Goal: Task Accomplishment & Management: Complete application form

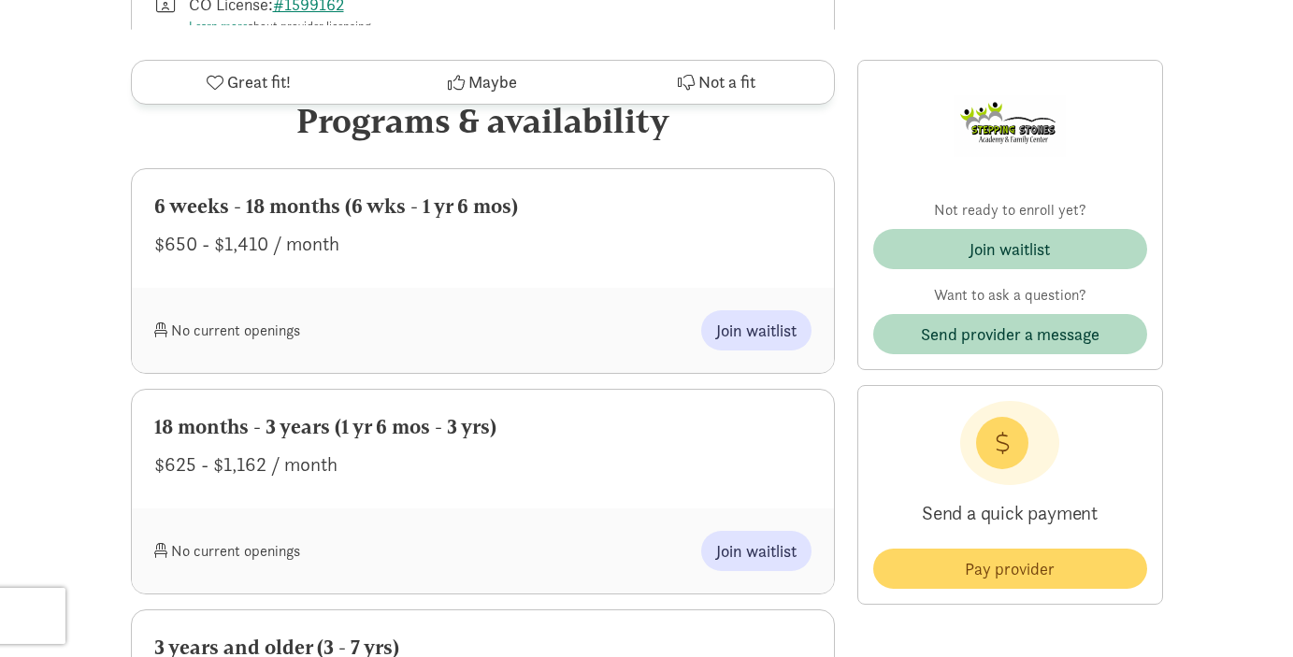
scroll to position [804, 0]
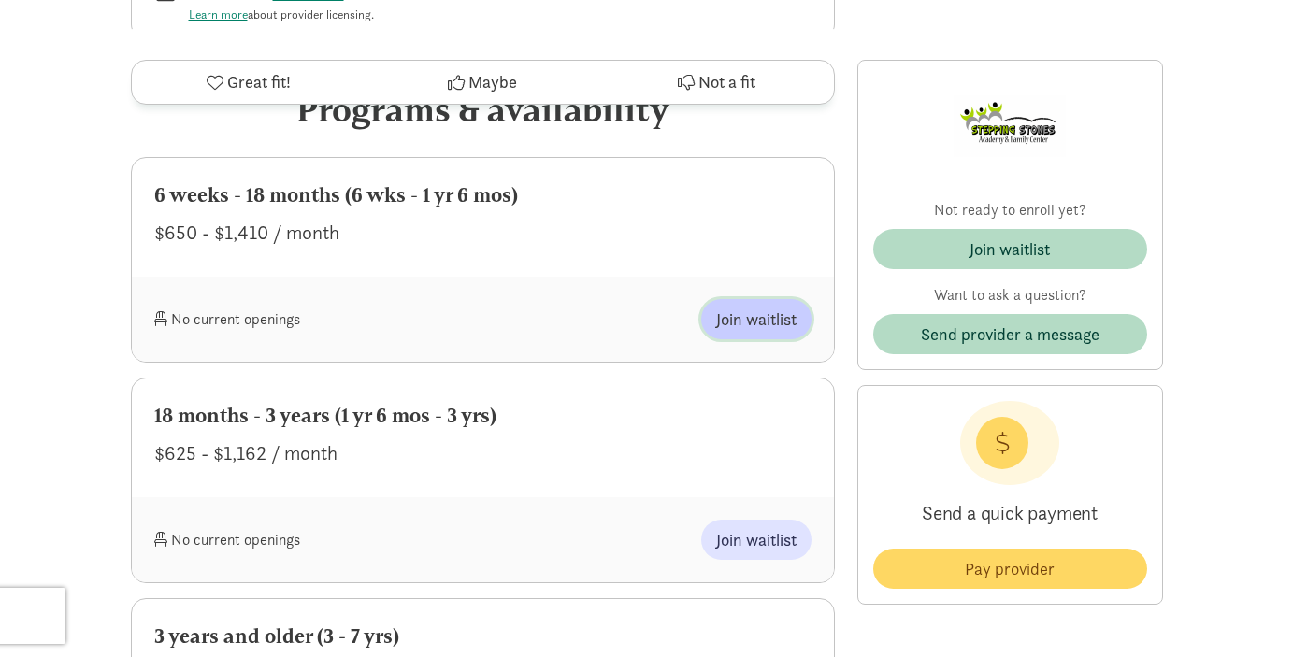
click at [741, 322] on span "Join waitlist" at bounding box center [756, 319] width 80 height 25
click at [742, 326] on span "Join waitlist" at bounding box center [756, 319] width 80 height 25
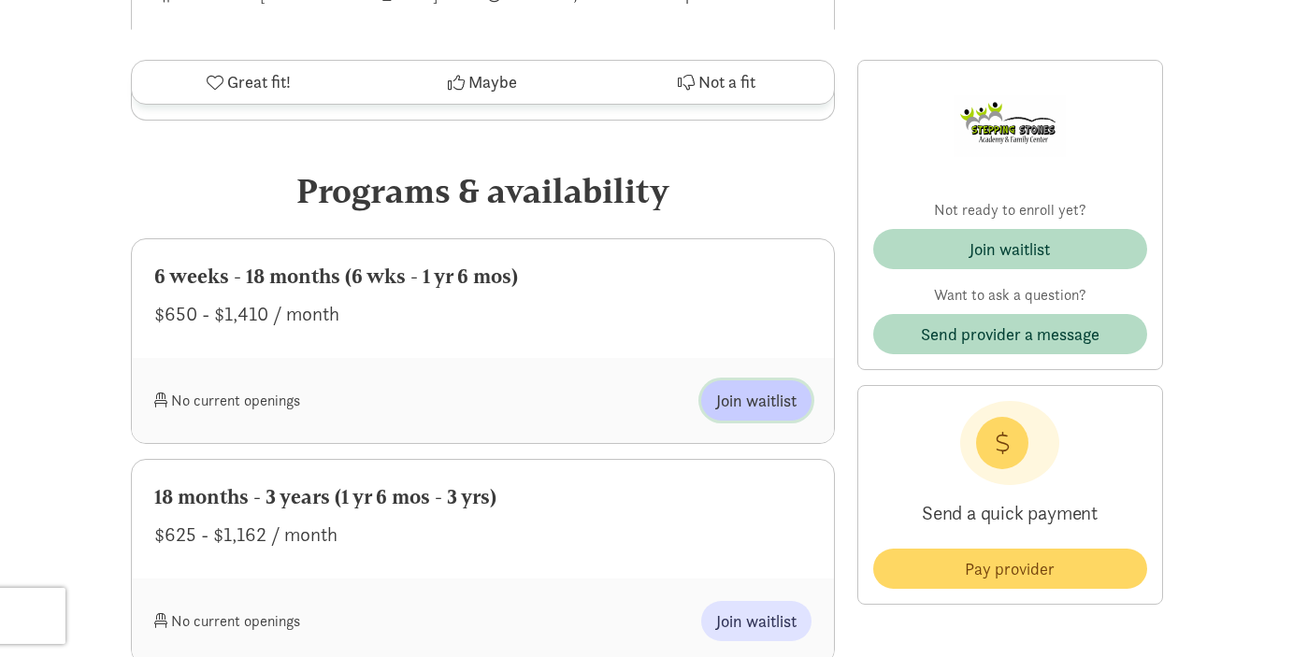
scroll to position [726, 0]
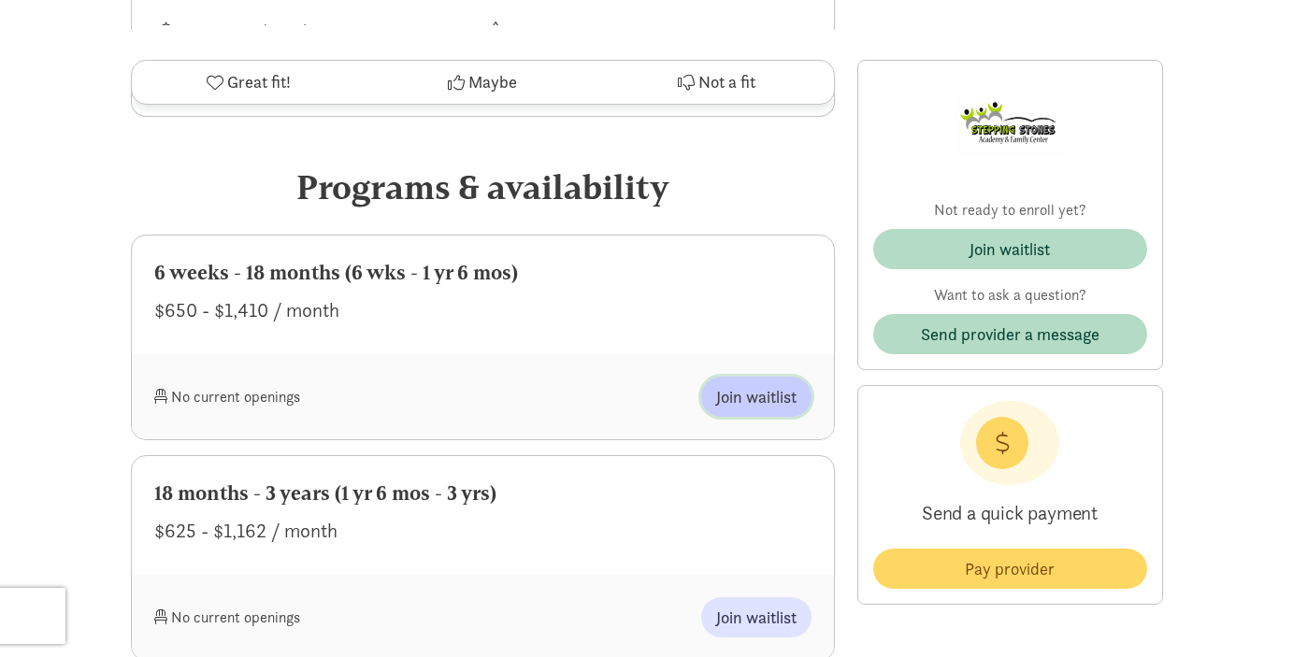
click at [759, 403] on span "Join waitlist" at bounding box center [756, 396] width 80 height 25
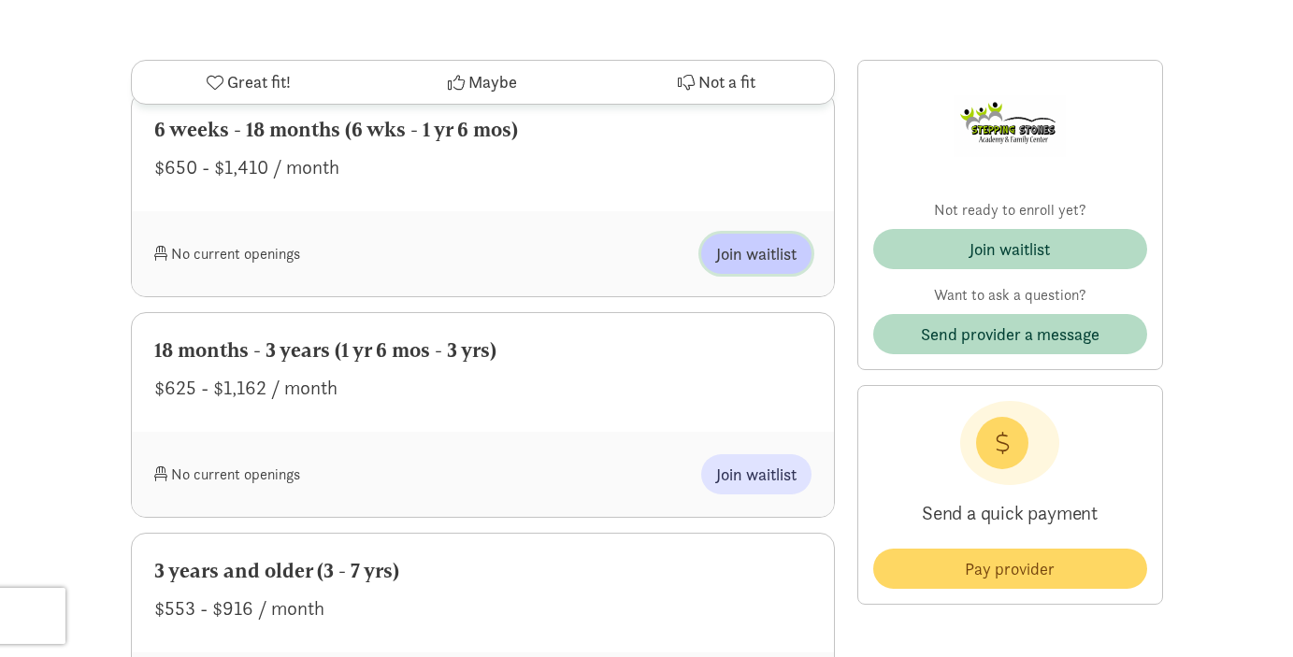
scroll to position [876, 0]
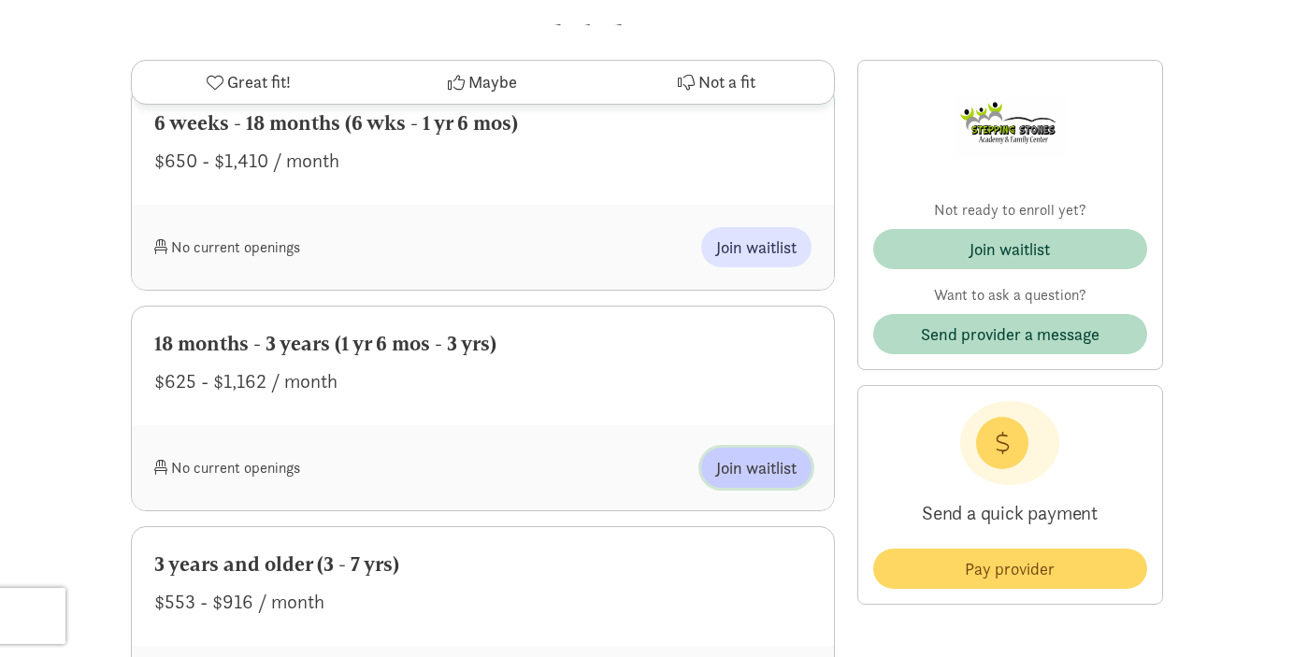
click at [754, 482] on button "Join waitlist" at bounding box center [756, 468] width 110 height 40
click at [734, 464] on span "Join waitlist" at bounding box center [756, 467] width 80 height 25
click at [753, 240] on span "Join waitlist" at bounding box center [756, 247] width 80 height 25
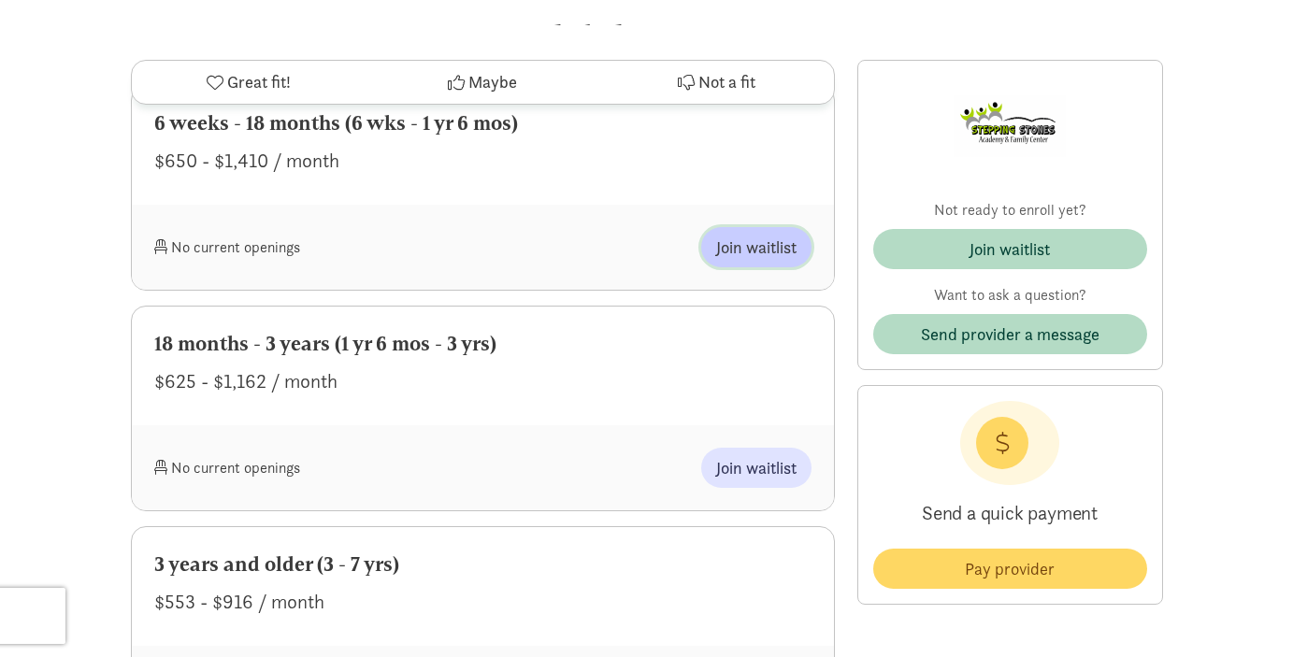
click at [753, 240] on span "Join waitlist" at bounding box center [756, 247] width 80 height 25
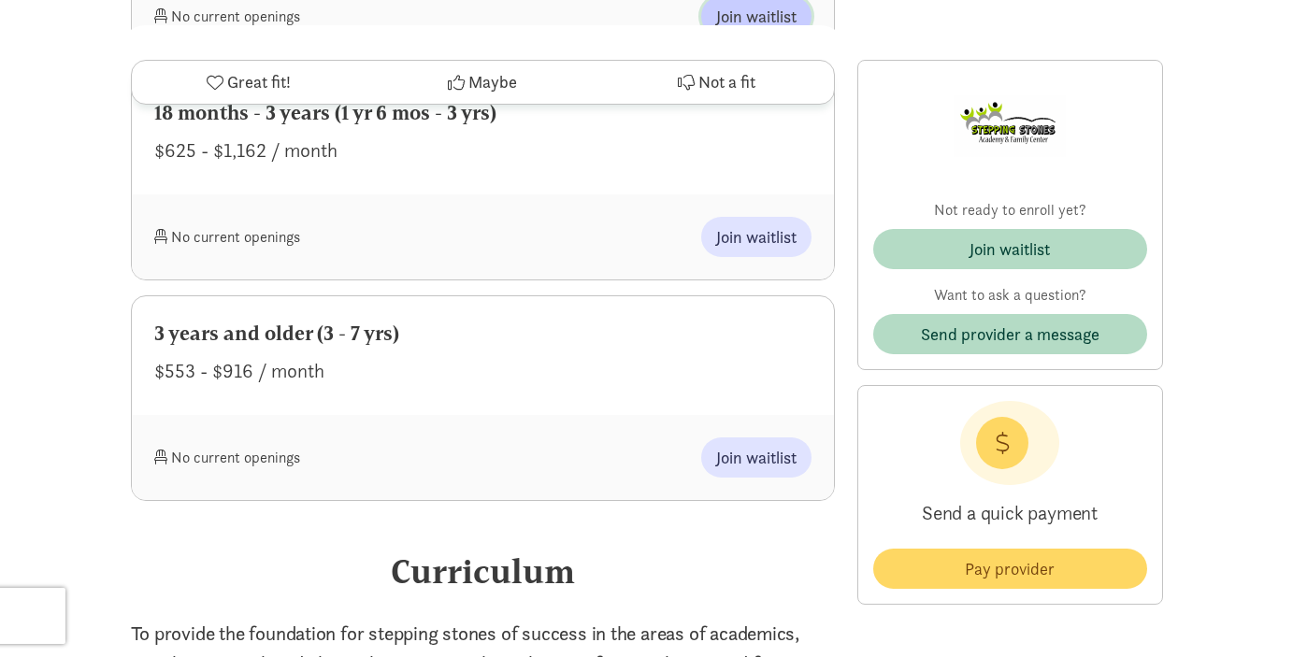
scroll to position [881, 0]
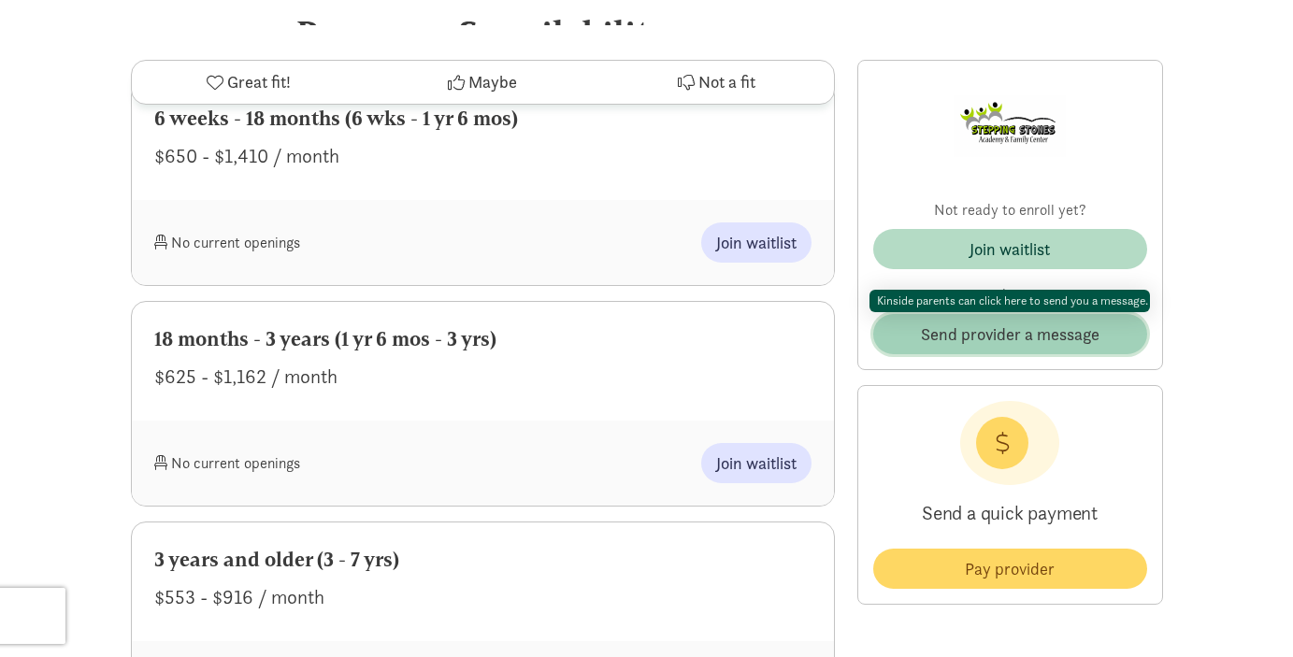
click at [967, 341] on span "Send provider a message" at bounding box center [1010, 334] width 179 height 25
click at [975, 346] on span "Send provider a message" at bounding box center [1010, 334] width 179 height 25
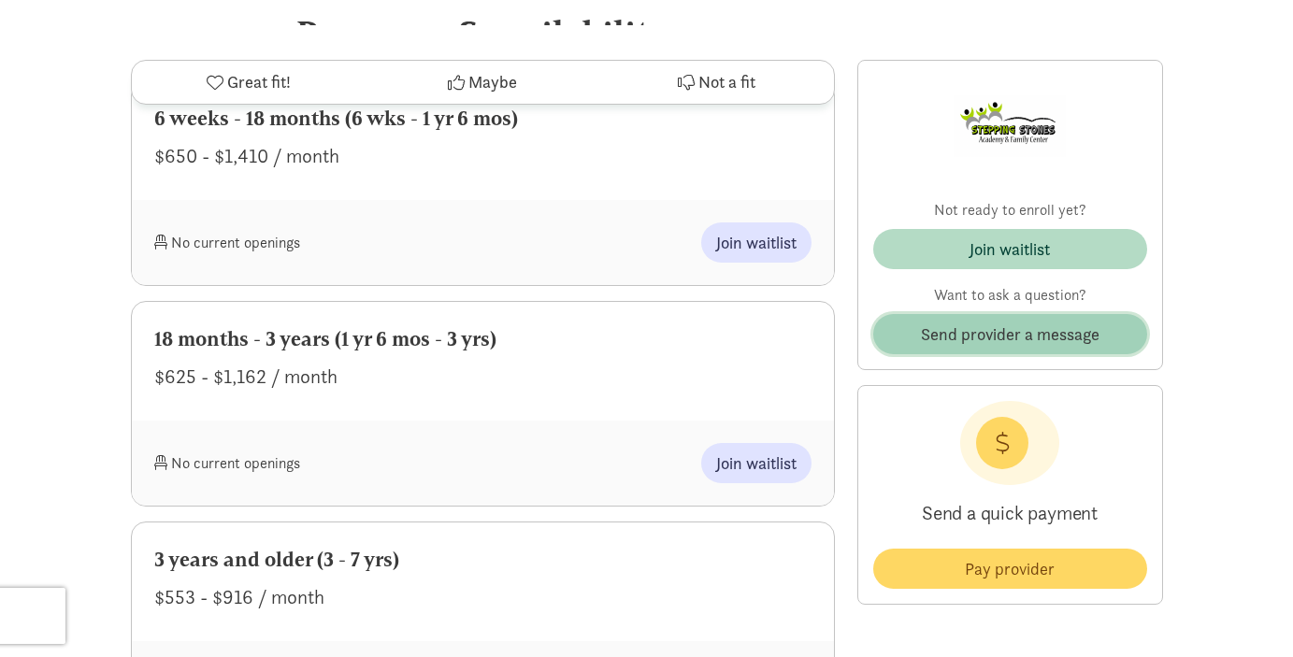
click at [975, 346] on span "Send provider a message" at bounding box center [1010, 334] width 179 height 25
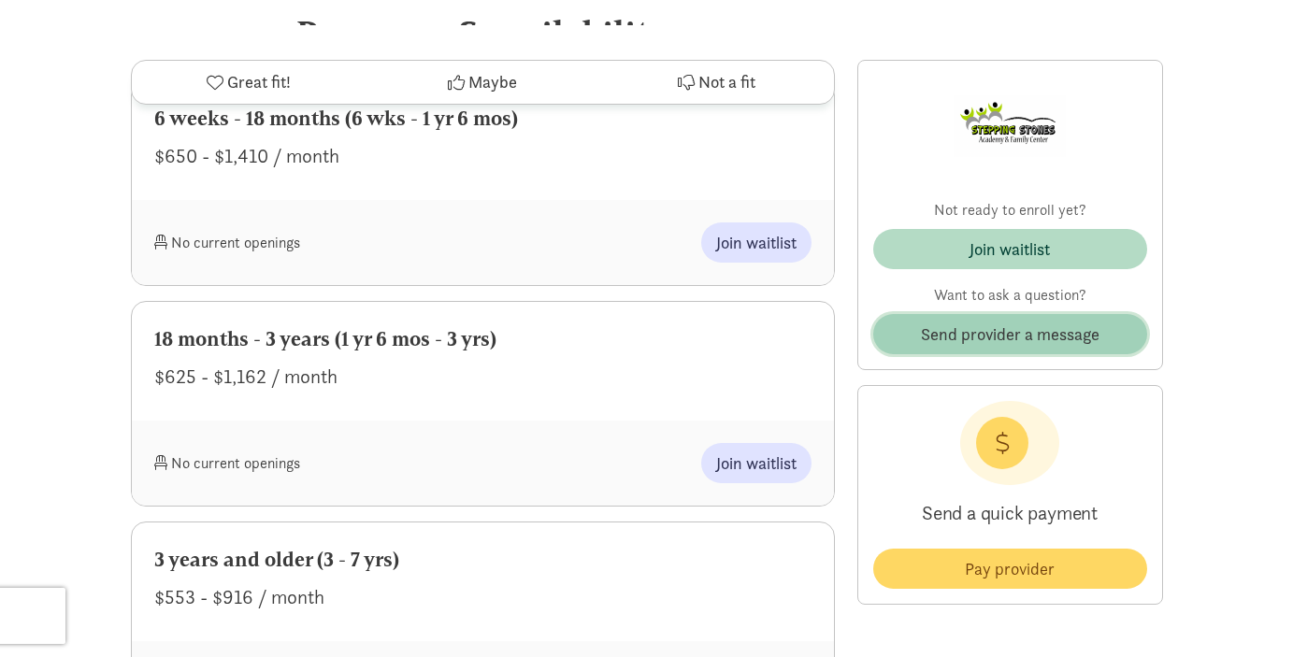
click at [975, 346] on span "Send provider a message" at bounding box center [1010, 334] width 179 height 25
click at [955, 325] on span "Send provider a message" at bounding box center [1010, 334] width 179 height 25
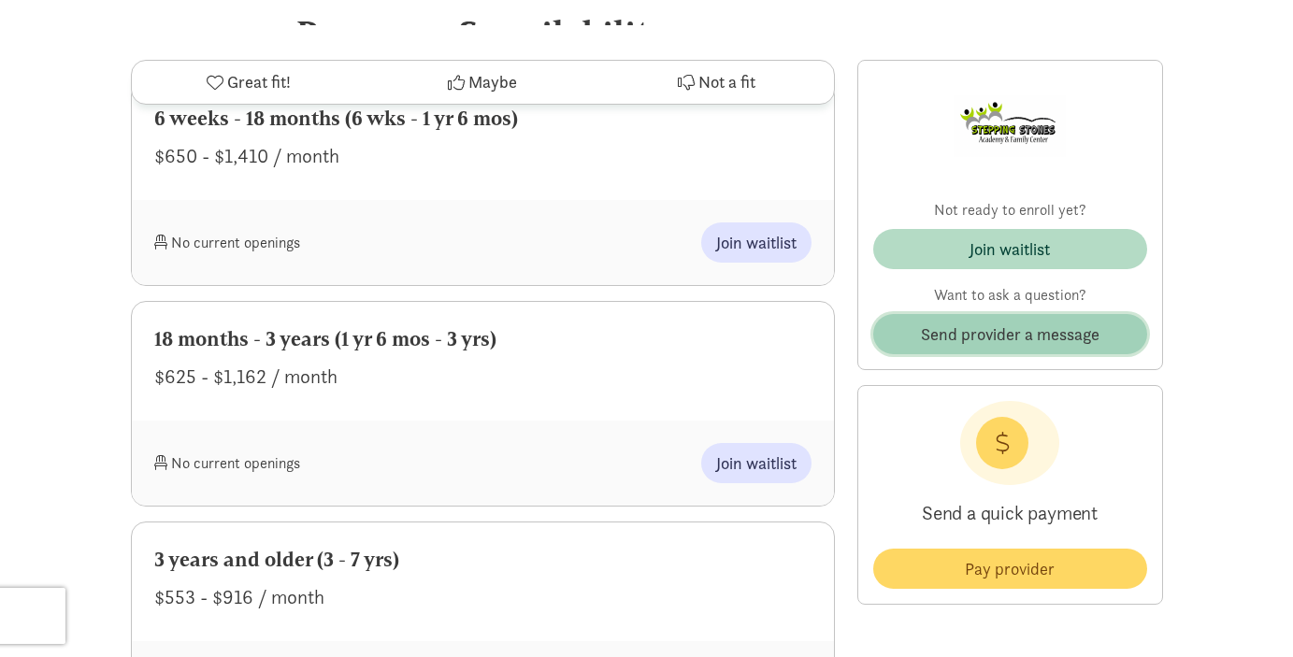
click at [955, 325] on span "Send provider a message" at bounding box center [1010, 334] width 179 height 25
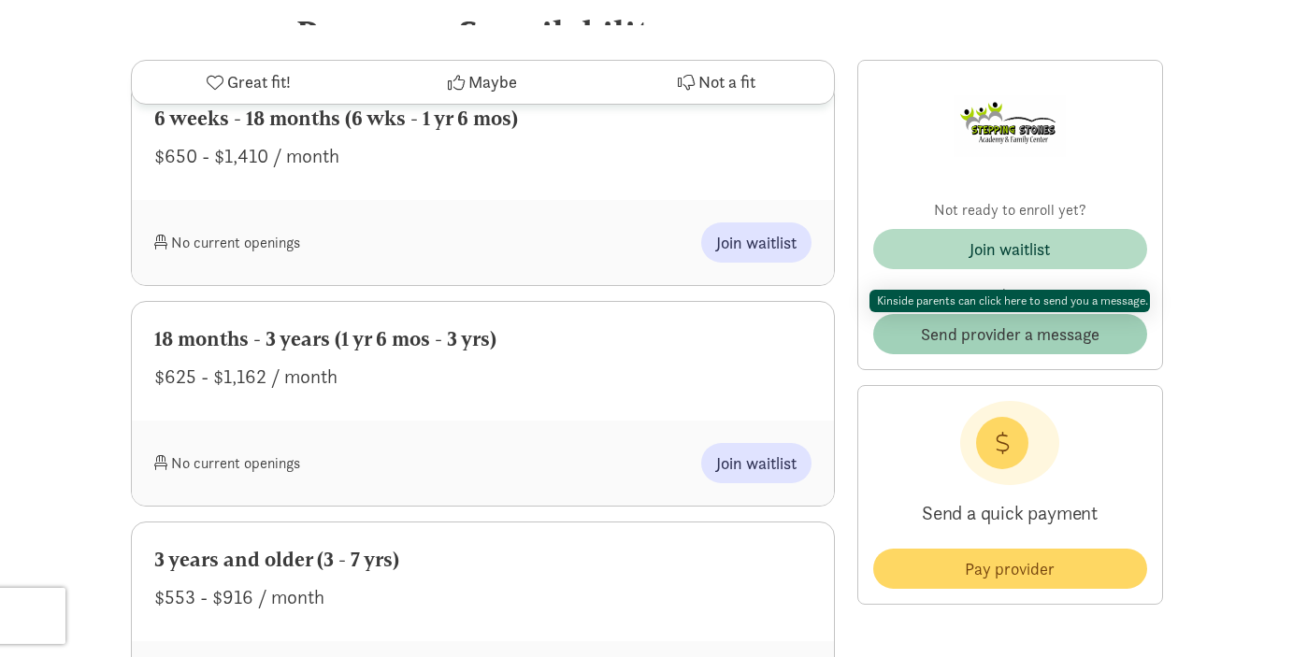
scroll to position [881, 0]
click at [985, 337] on span "Send provider a message" at bounding box center [1010, 334] width 179 height 25
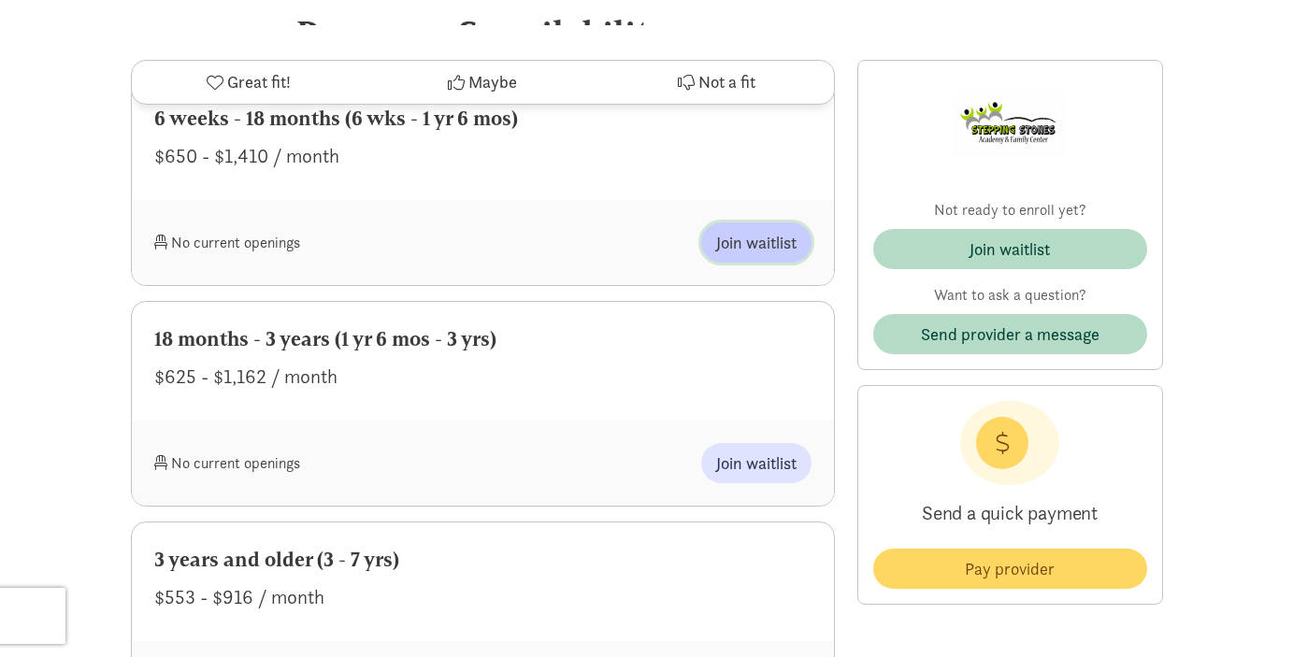
click at [734, 237] on span "Join waitlist" at bounding box center [756, 242] width 80 height 25
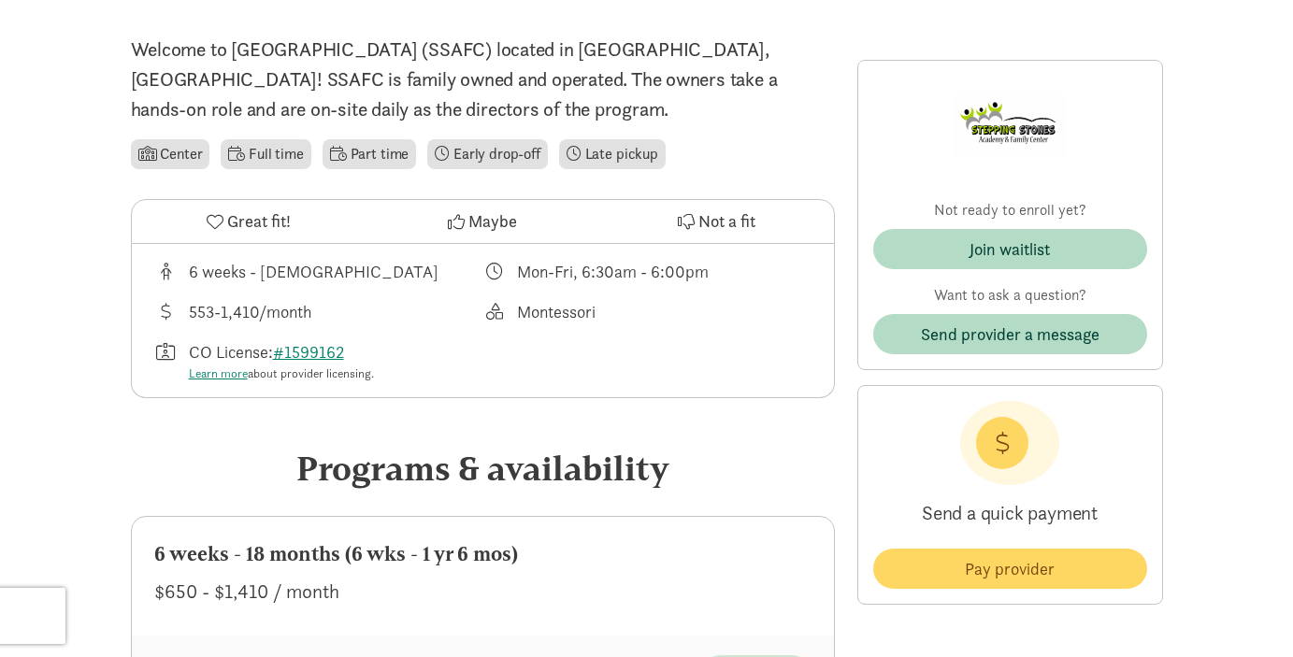
scroll to position [451, 0]
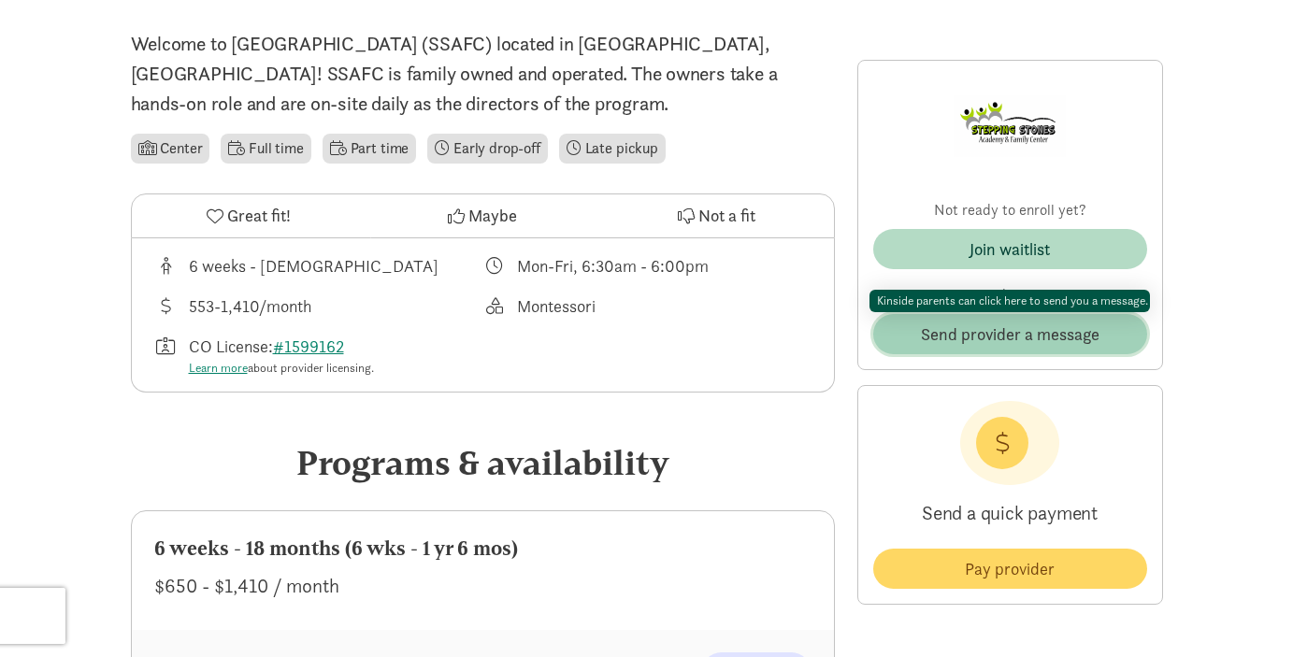
click at [998, 336] on span "Send provider a message" at bounding box center [1010, 334] width 179 height 25
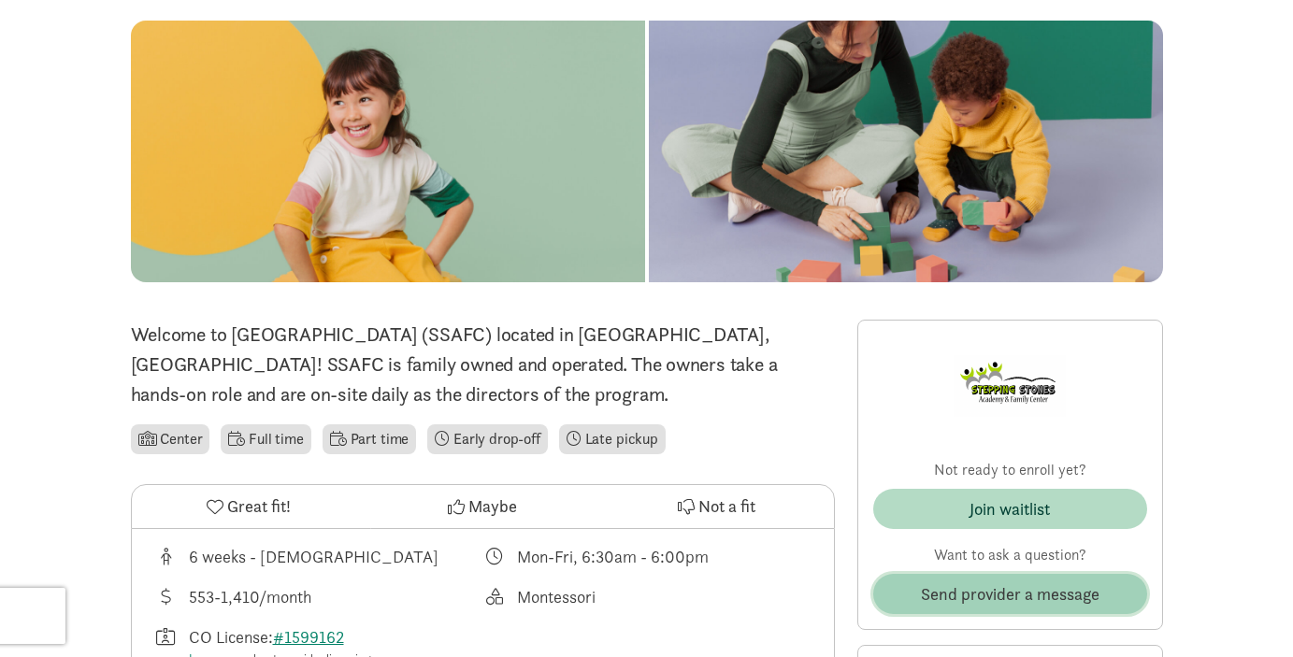
scroll to position [0, 0]
